Goal: Find specific page/section: Find specific page/section

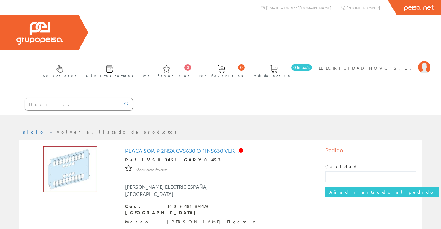
click at [57, 98] on input "text" at bounding box center [73, 104] width 96 height 12
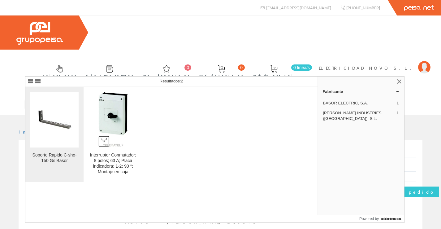
type input "207231"
click at [43, 136] on figure at bounding box center [54, 120] width 48 height 56
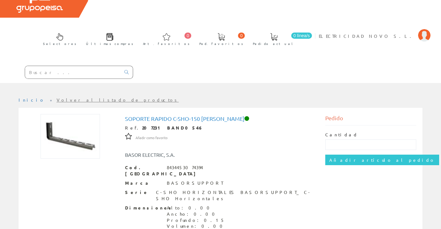
scroll to position [62, 0]
